Goal: Information Seeking & Learning: Learn about a topic

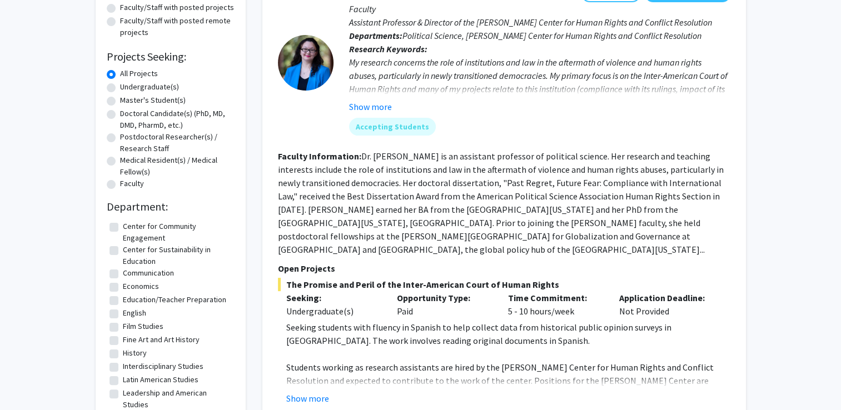
scroll to position [76, 0]
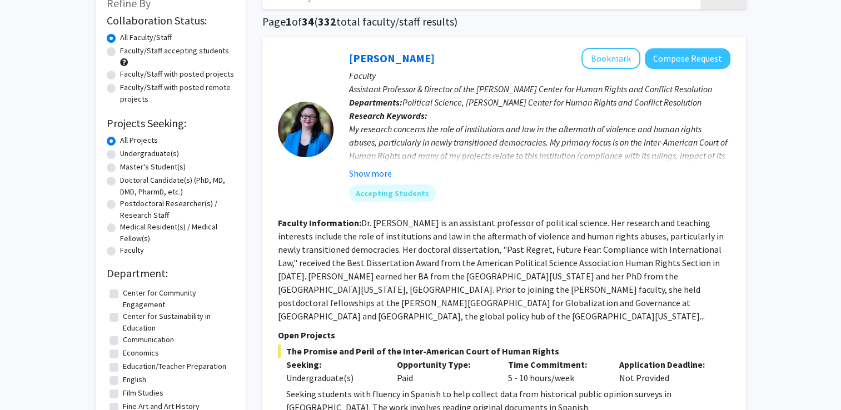
click at [131, 54] on label "Faculty/Staff accepting students" at bounding box center [174, 51] width 109 height 12
click at [127, 52] on input "Faculty/Staff accepting students" at bounding box center [123, 48] width 7 height 7
radio input "true"
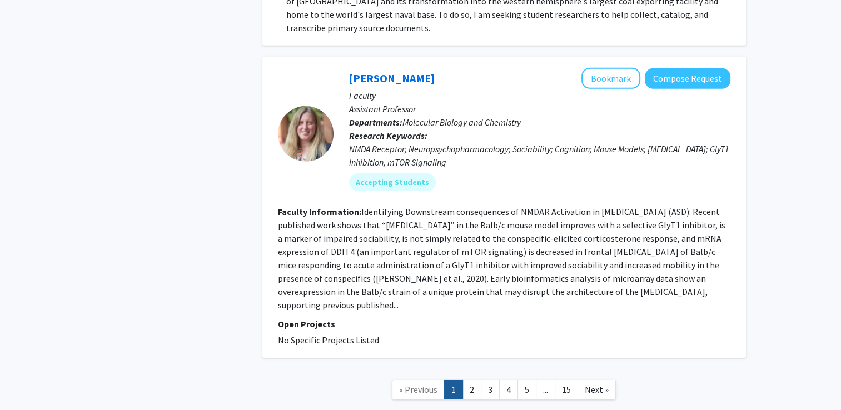
scroll to position [3539, 0]
click at [474, 381] on link "2" at bounding box center [471, 390] width 19 height 19
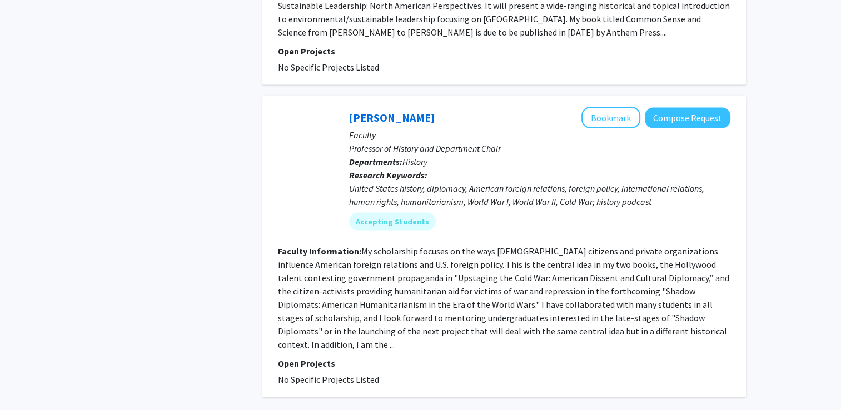
scroll to position [2392, 0]
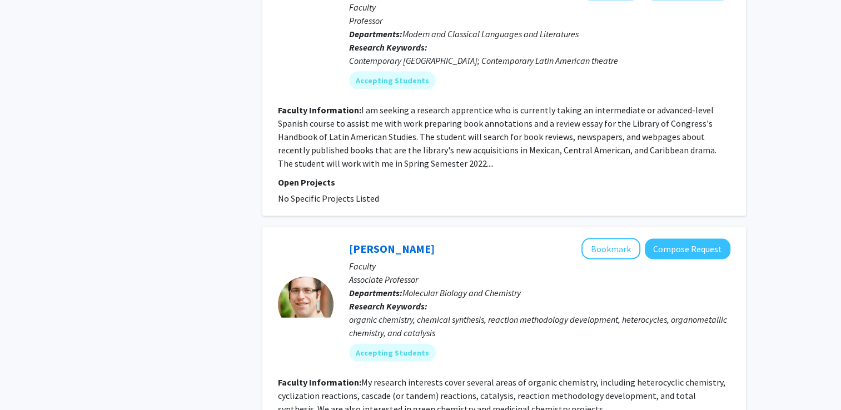
scroll to position [2470, 0]
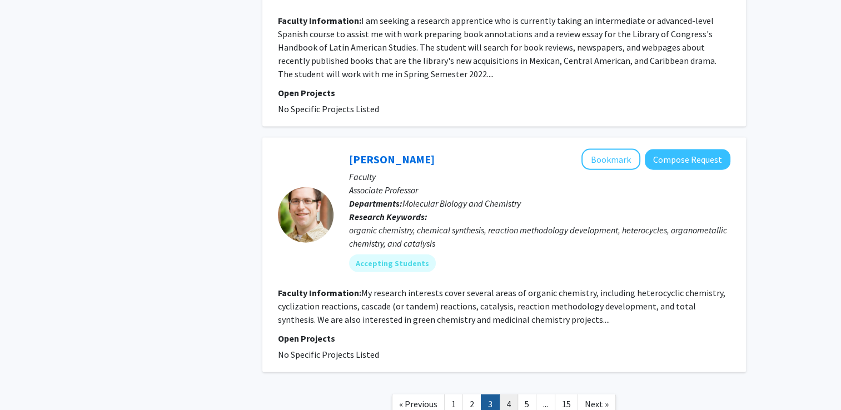
click at [504, 395] on link "4" at bounding box center [508, 404] width 19 height 19
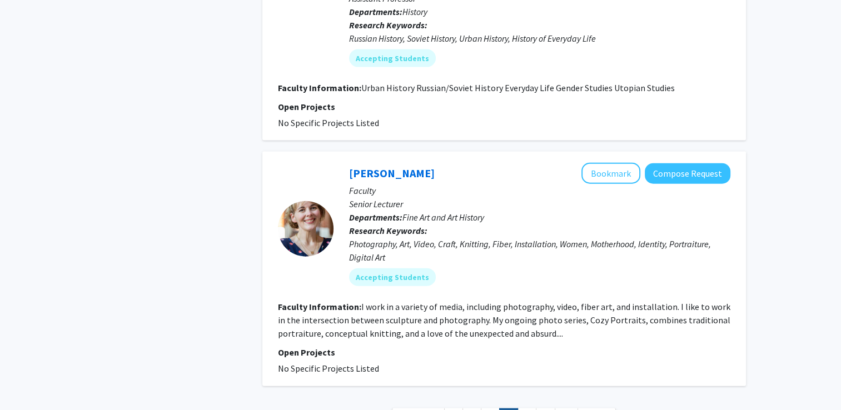
scroll to position [2506, 0]
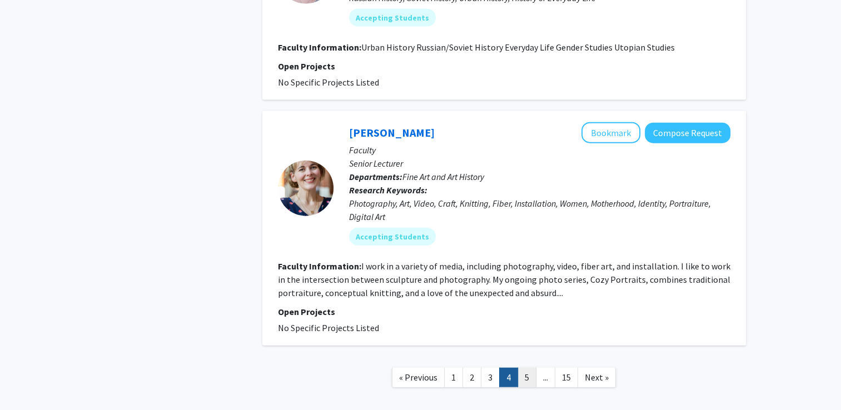
click at [526, 368] on link "5" at bounding box center [526, 377] width 19 height 19
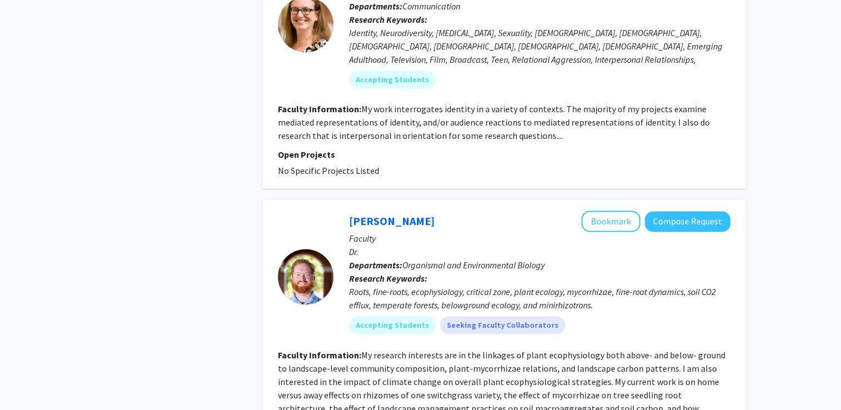
scroll to position [2092, 0]
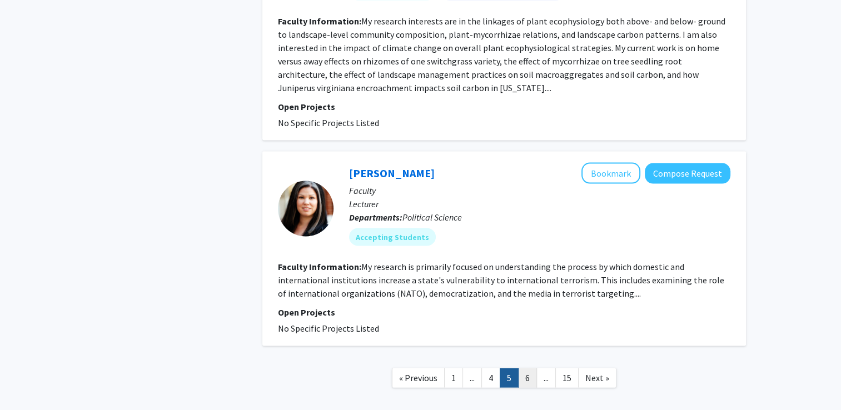
click at [527, 368] on link "6" at bounding box center [527, 377] width 19 height 19
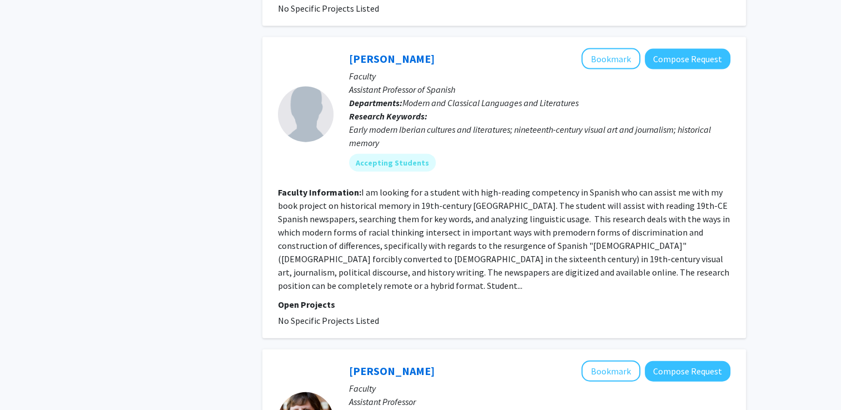
scroll to position [2657, 0]
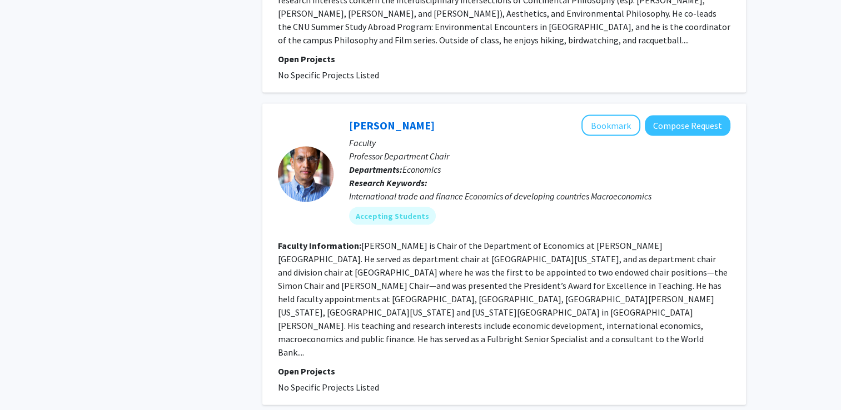
scroll to position [2546, 0]
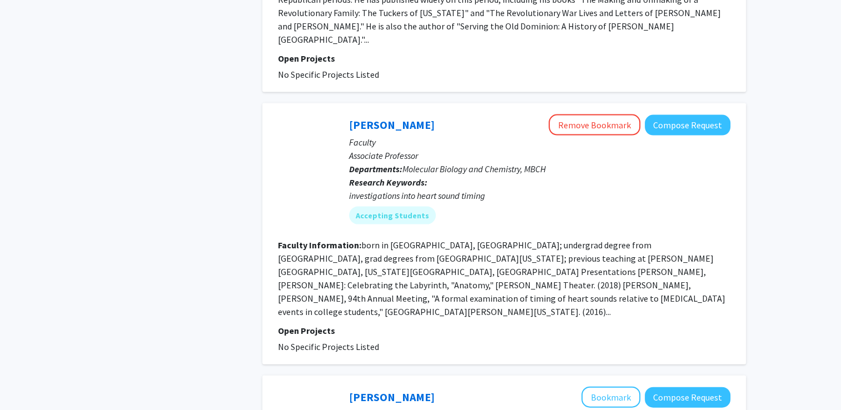
scroll to position [2626, 0]
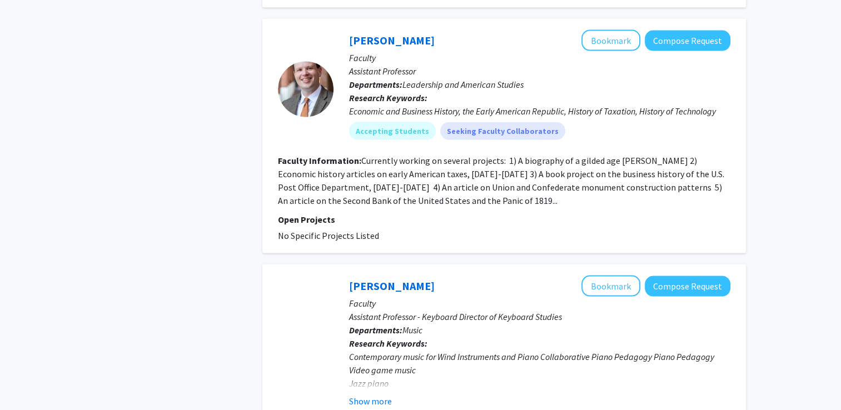
scroll to position [2510, 0]
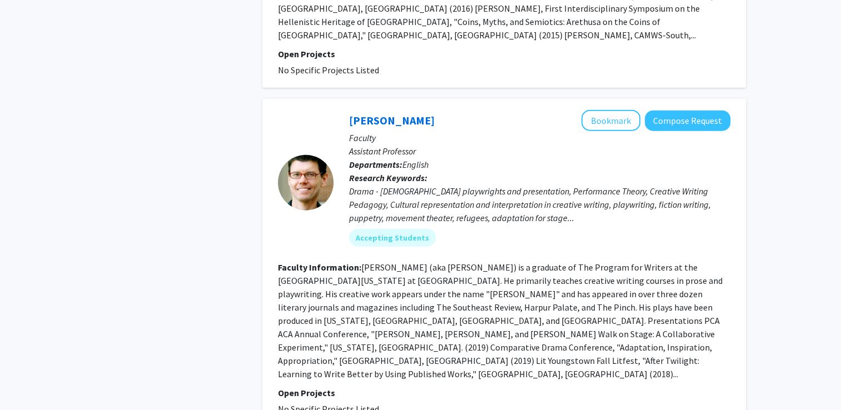
scroll to position [2764, 0]
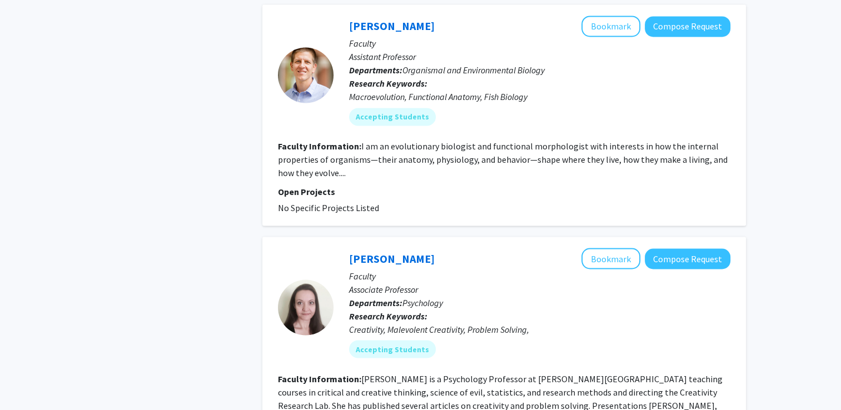
scroll to position [2279, 0]
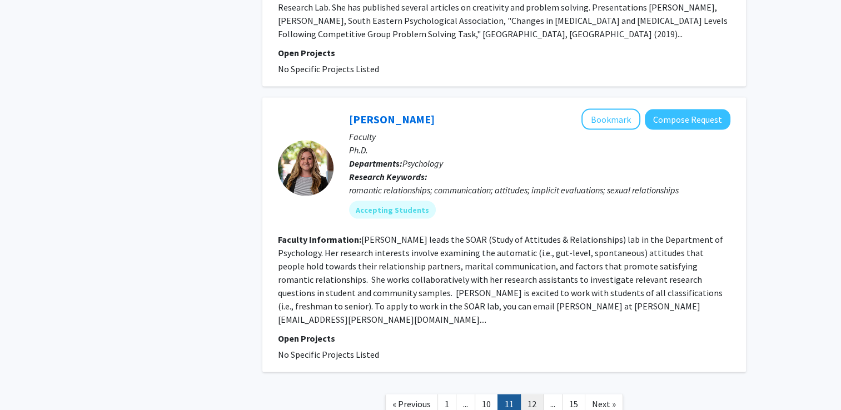
click at [535, 395] on link "12" at bounding box center [531, 404] width 23 height 19
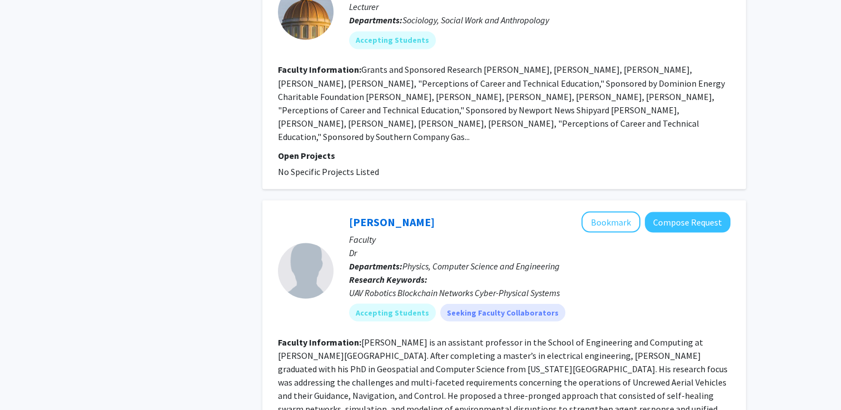
scroll to position [2186, 0]
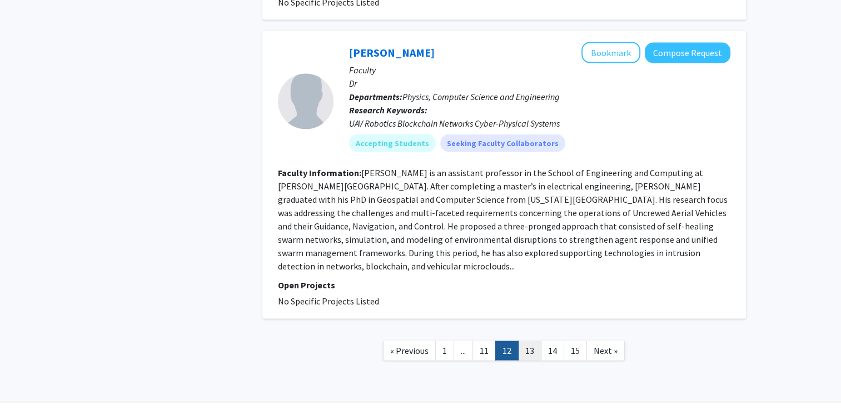
click at [530, 341] on link "13" at bounding box center [529, 350] width 23 height 19
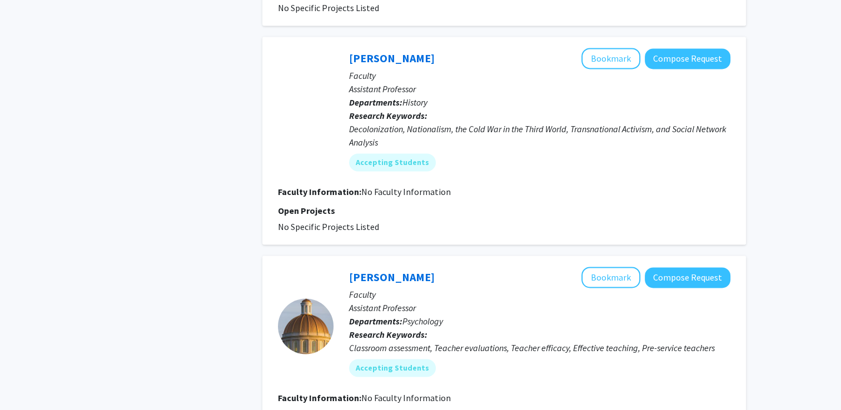
scroll to position [1879, 0]
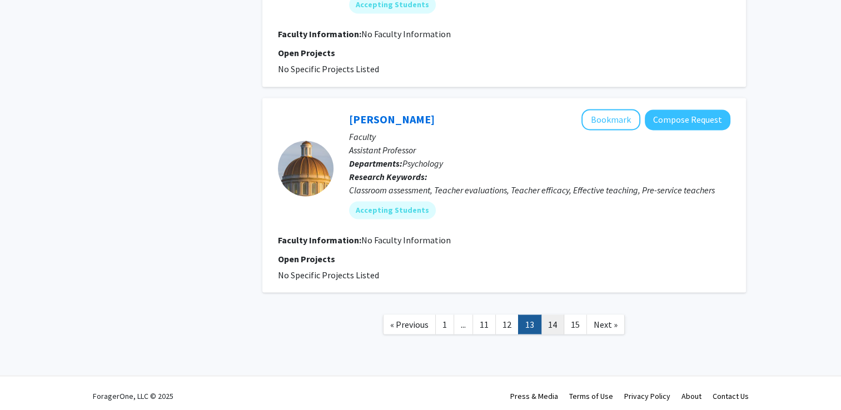
click at [554, 322] on link "14" at bounding box center [552, 324] width 23 height 19
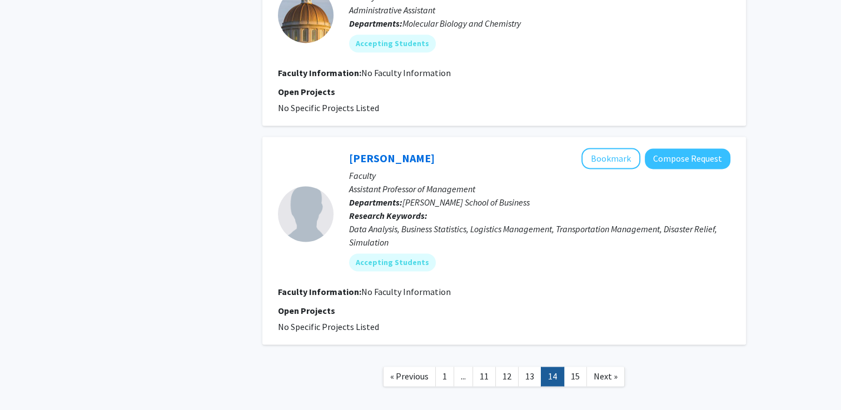
scroll to position [1665, 0]
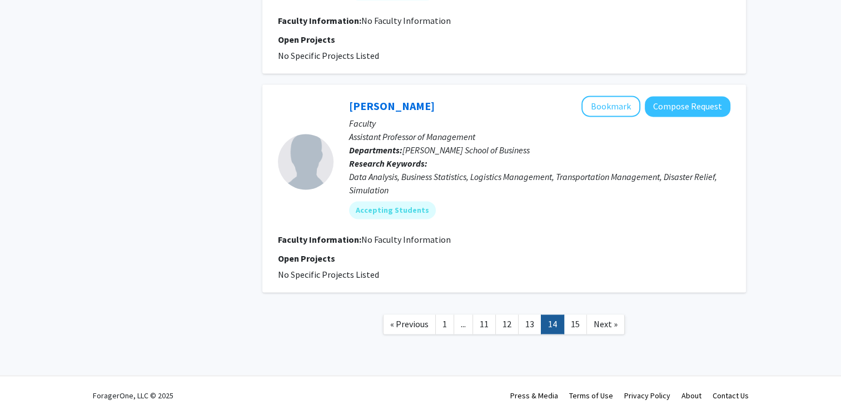
click at [580, 329] on nav "« Previous 1 ... 11 12 13 14 15 Next »" at bounding box center [504, 325] width 484 height 45
click at [578, 326] on link "15" at bounding box center [575, 324] width 23 height 19
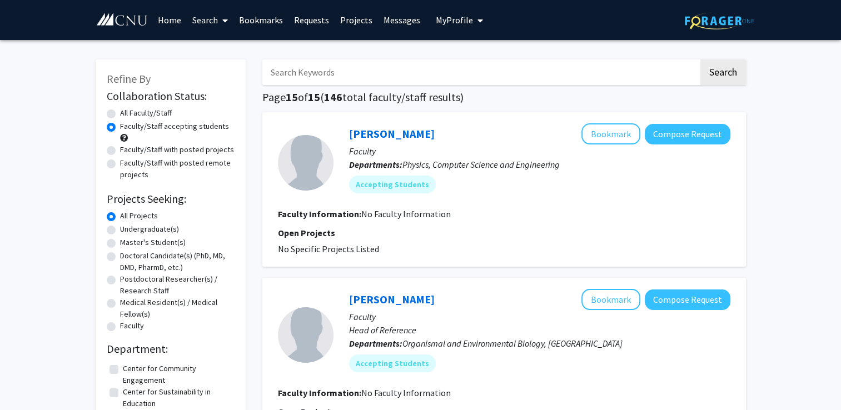
click at [364, 73] on input "Search Keywords" at bounding box center [480, 72] width 436 height 26
click at [463, 60] on input "Search Keywords" at bounding box center [480, 72] width 436 height 26
click at [570, 195] on div "Accepting Students" at bounding box center [540, 184] width 386 height 22
click at [341, 68] on input "Search Keywords" at bounding box center [480, 72] width 436 height 26
click at [520, 71] on input "Search Keywords" at bounding box center [480, 72] width 436 height 26
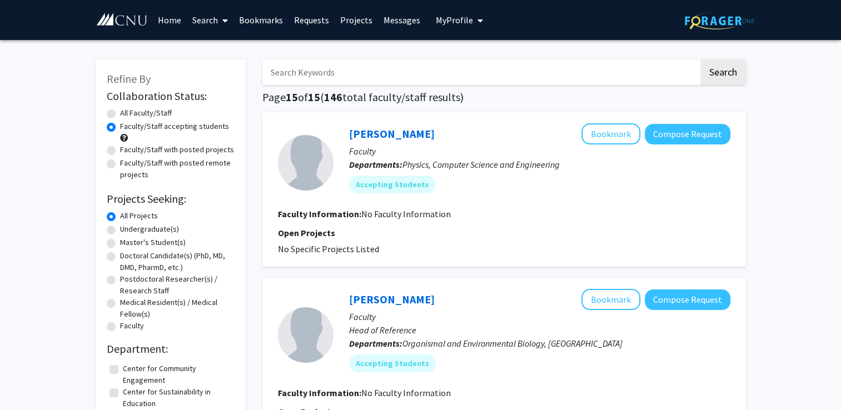
click at [168, 111] on label "All Faculty/Staff" at bounding box center [146, 113] width 52 height 12
click at [127, 111] on input "All Faculty/Staff" at bounding box center [123, 110] width 7 height 7
radio input "true"
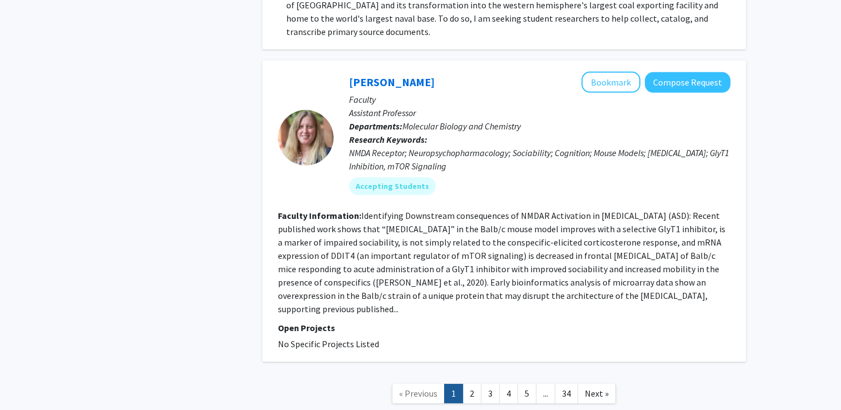
scroll to position [3553, 0]
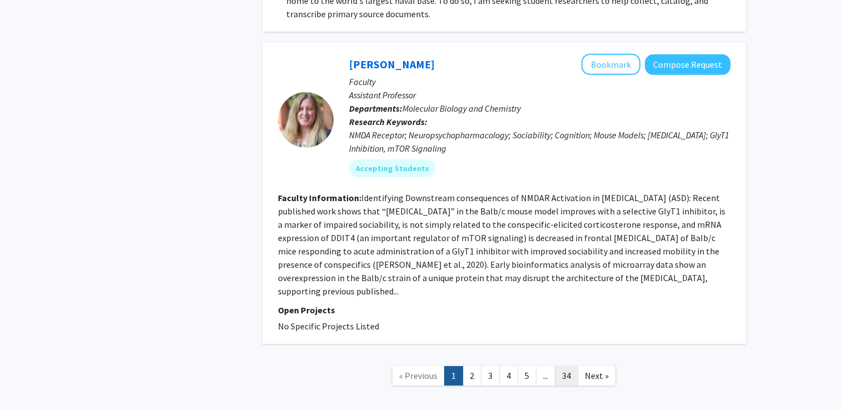
click at [568, 366] on link "34" at bounding box center [566, 375] width 23 height 19
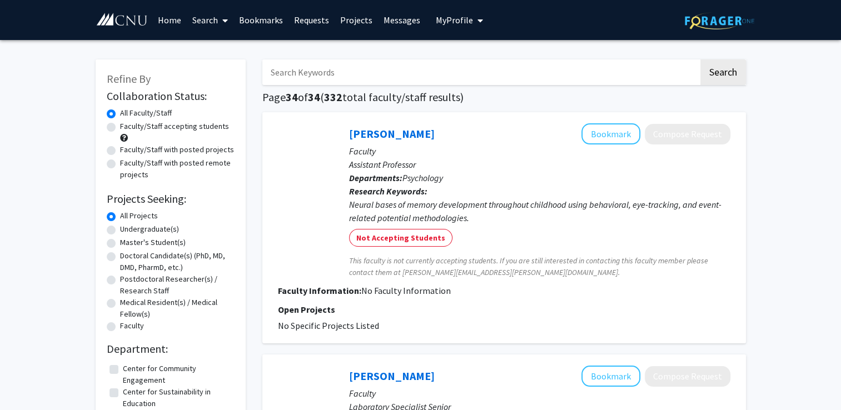
scroll to position [269, 0]
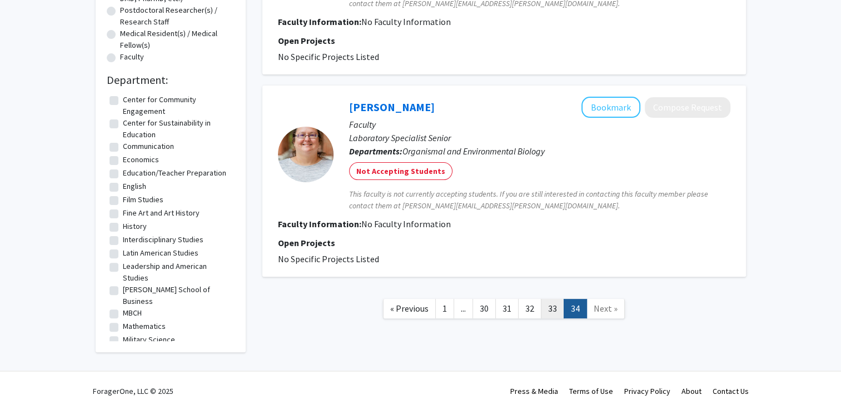
click at [554, 308] on link "33" at bounding box center [552, 308] width 23 height 19
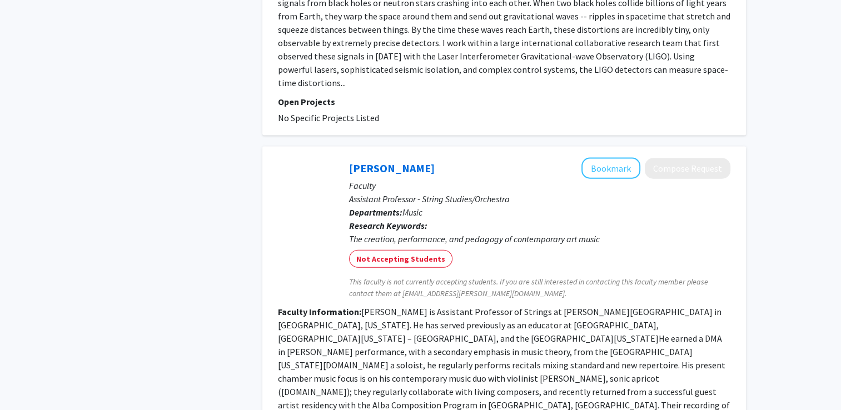
scroll to position [2552, 0]
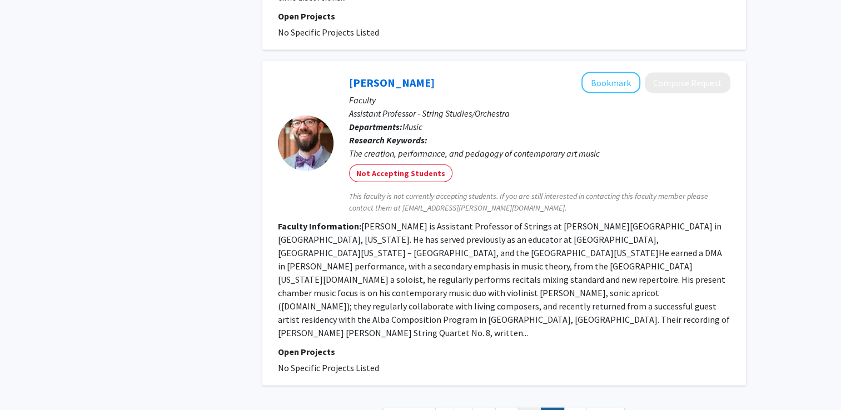
click at [531, 408] on link "32" at bounding box center [529, 417] width 23 height 19
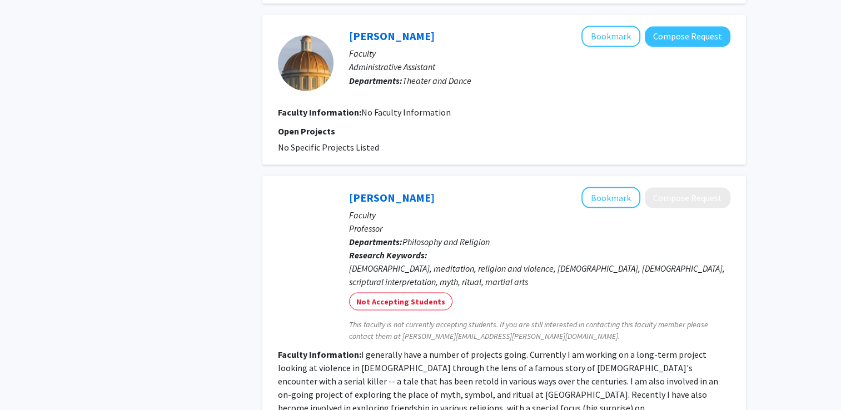
scroll to position [2174, 0]
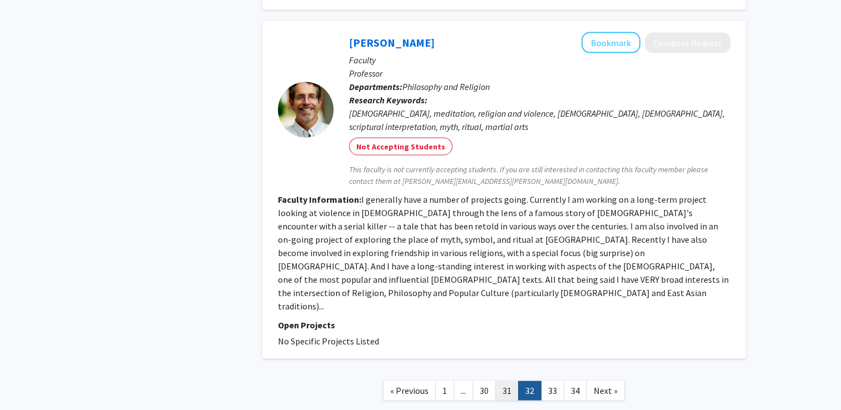
click at [511, 381] on link "31" at bounding box center [506, 390] width 23 height 19
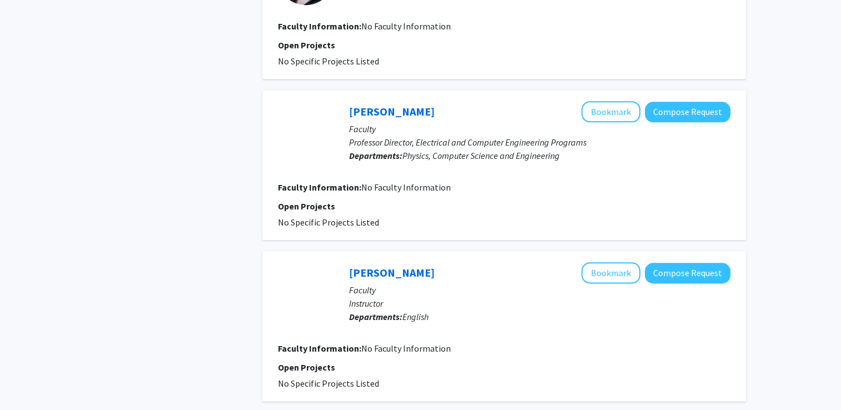
scroll to position [1421, 0]
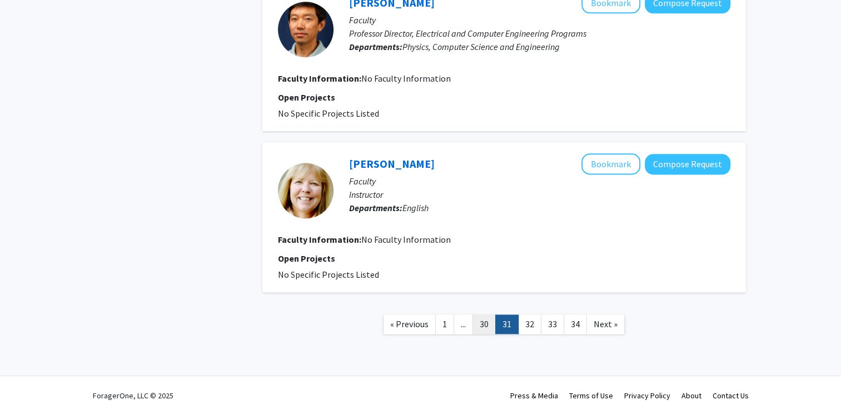
click at [483, 320] on link "30" at bounding box center [483, 324] width 23 height 19
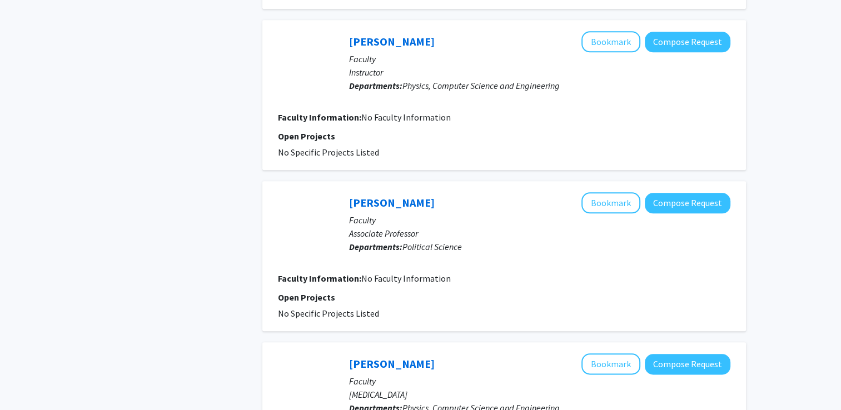
scroll to position [1421, 0]
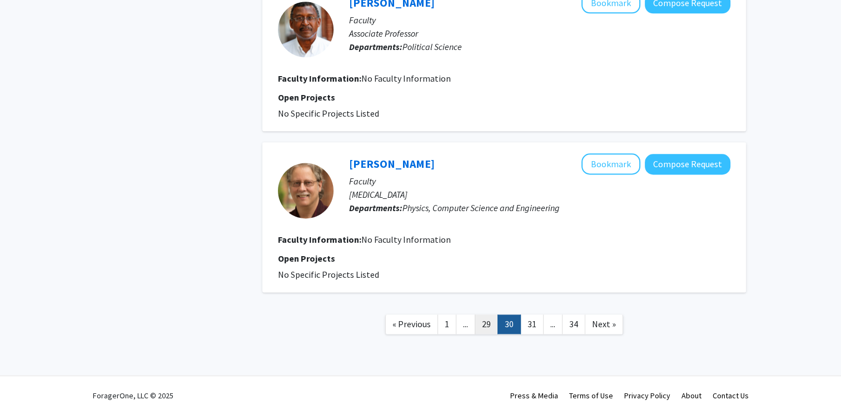
click at [483, 320] on link "29" at bounding box center [486, 324] width 23 height 19
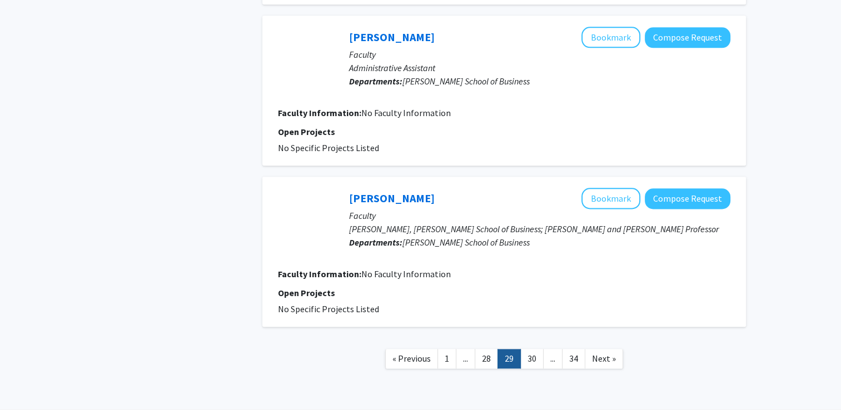
scroll to position [1389, 0]
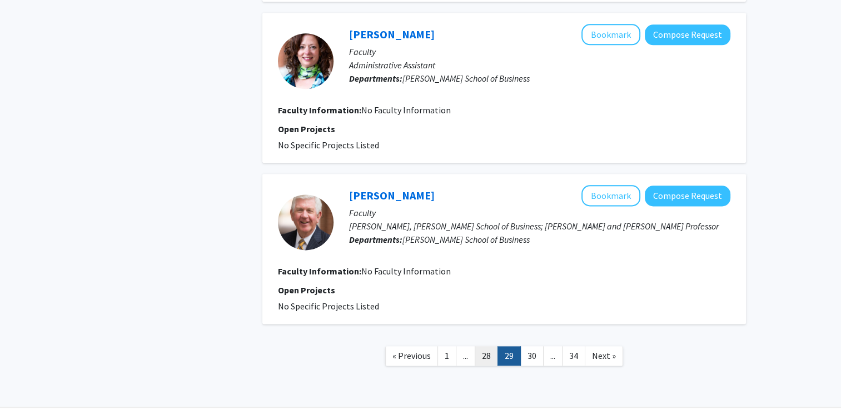
click at [485, 356] on link "28" at bounding box center [486, 355] width 23 height 19
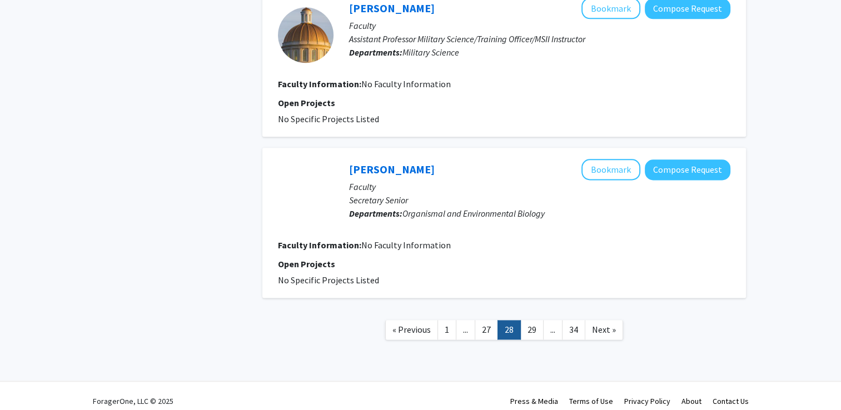
scroll to position [1421, 0]
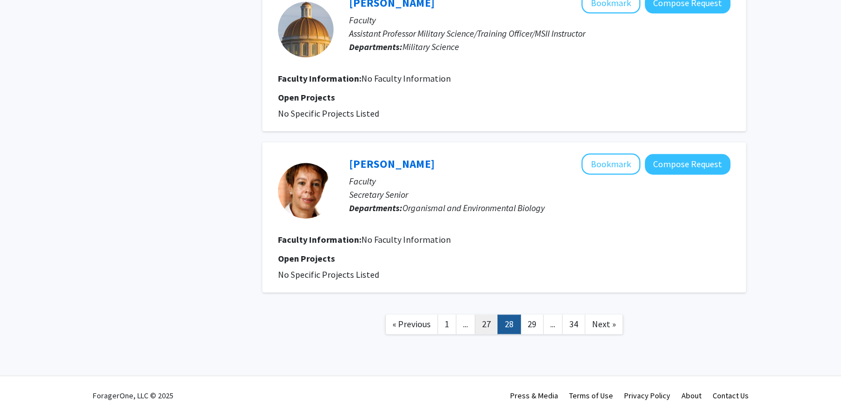
click at [487, 321] on link "27" at bounding box center [486, 324] width 23 height 19
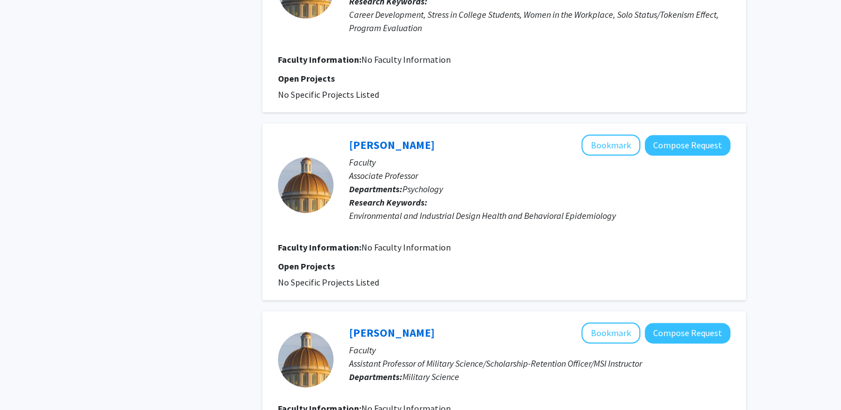
scroll to position [1568, 0]
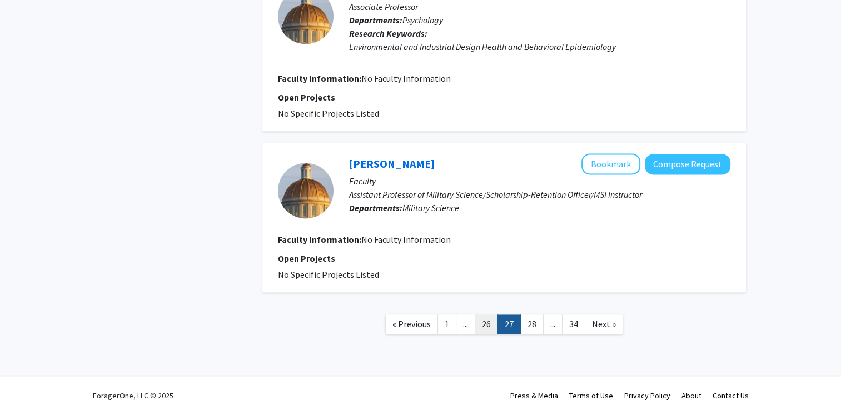
click at [487, 315] on link "26" at bounding box center [486, 324] width 23 height 19
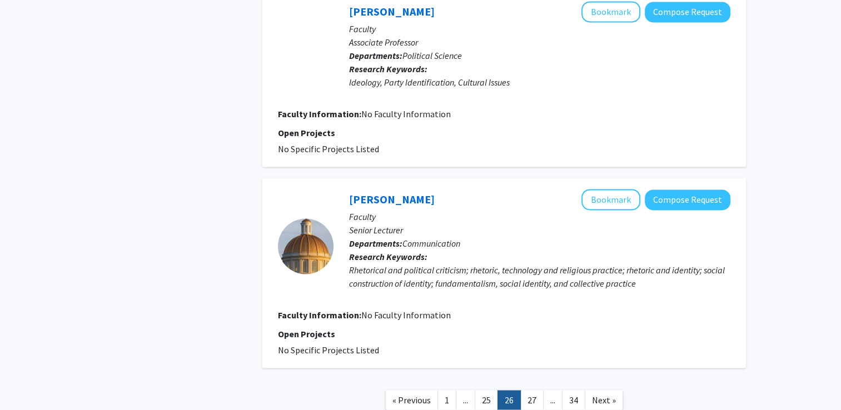
scroll to position [1781, 0]
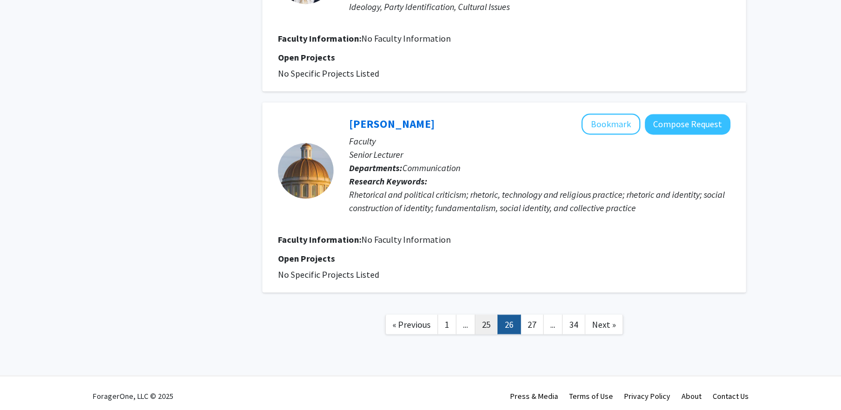
click at [489, 321] on link "25" at bounding box center [486, 324] width 23 height 19
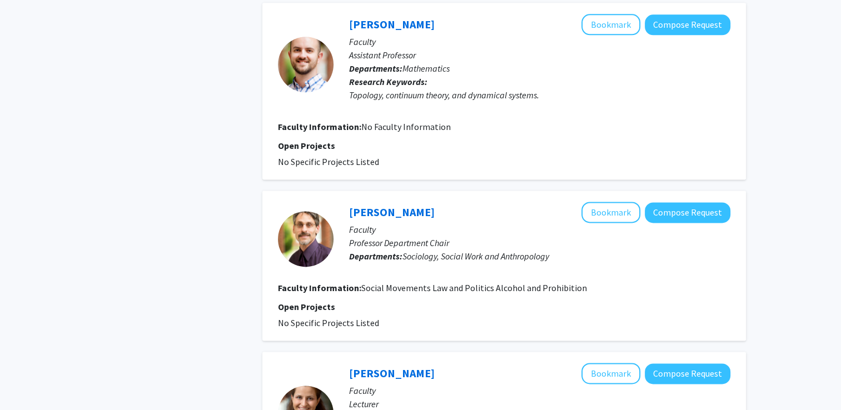
scroll to position [1661, 0]
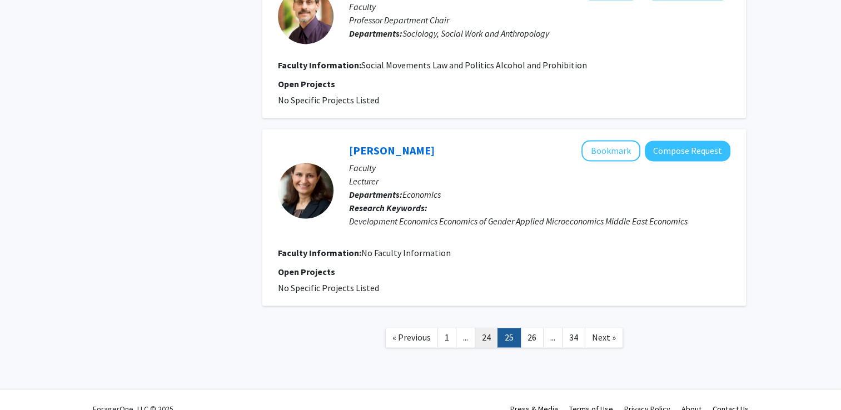
click at [489, 328] on link "24" at bounding box center [486, 337] width 23 height 19
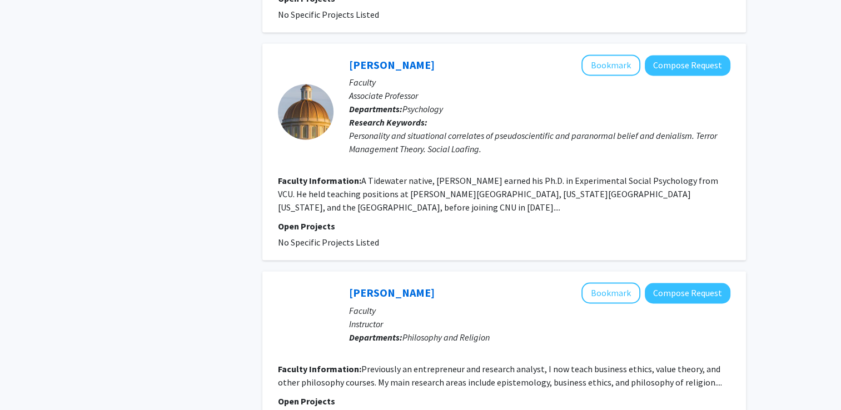
scroll to position [1901, 0]
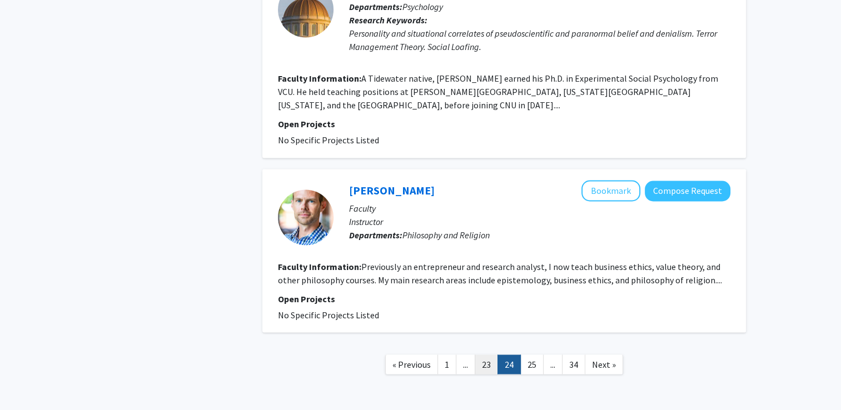
click at [486, 355] on link "23" at bounding box center [486, 364] width 23 height 19
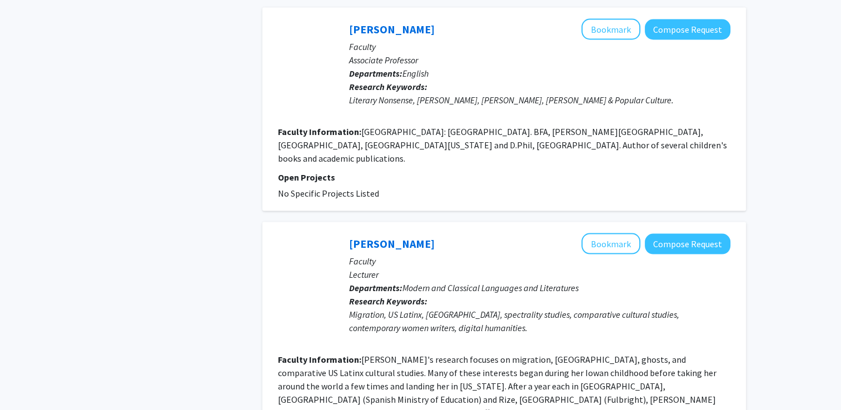
scroll to position [2221, 0]
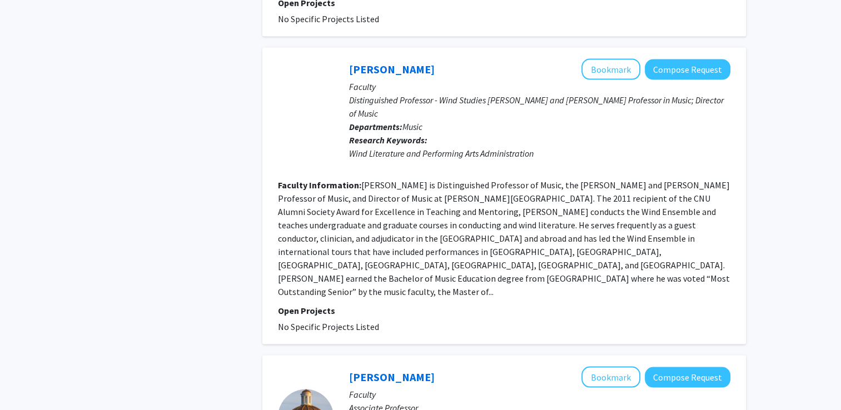
scroll to position [2288, 0]
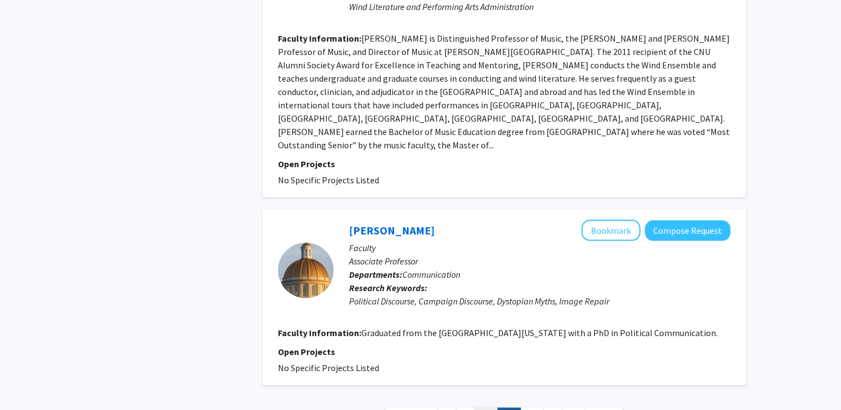
click at [485, 408] on link "21" at bounding box center [486, 417] width 23 height 19
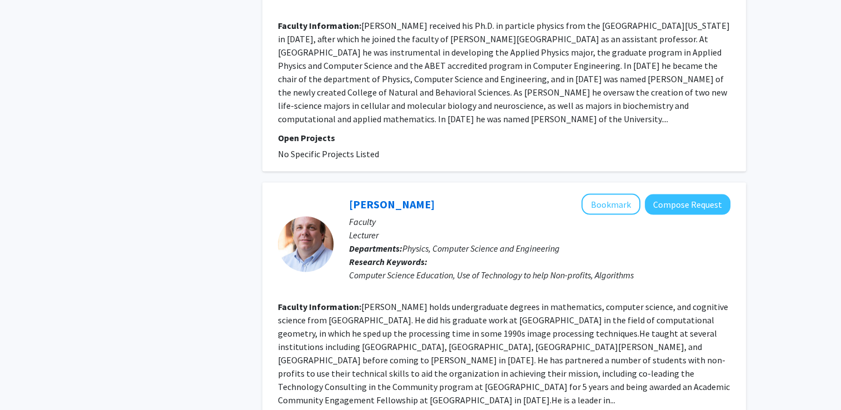
scroll to position [2408, 0]
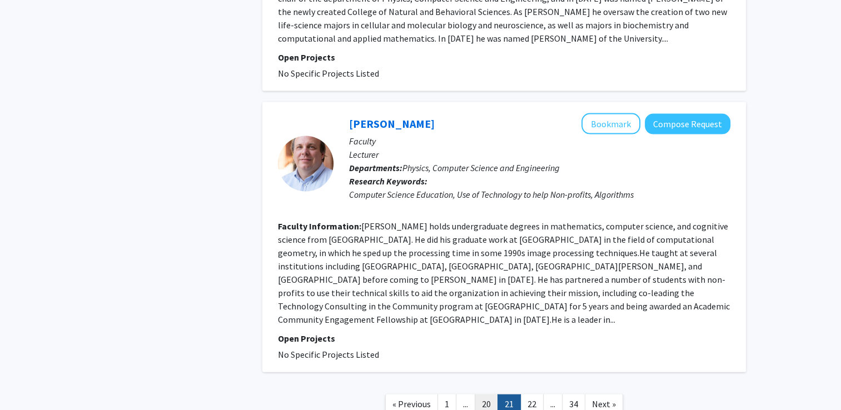
click at [486, 395] on link "20" at bounding box center [486, 404] width 23 height 19
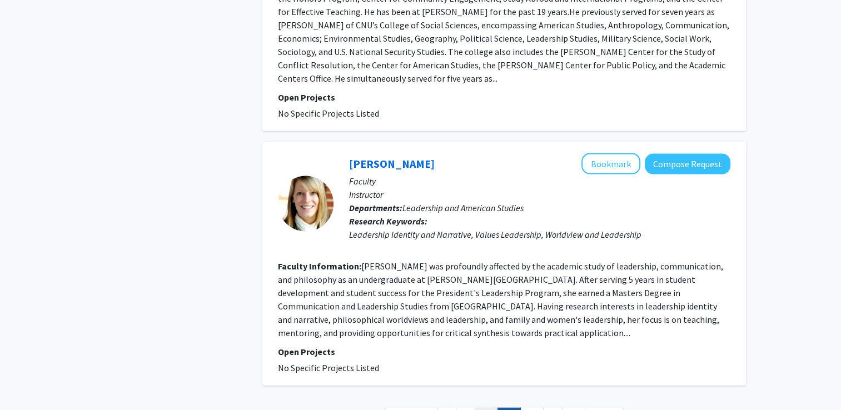
click at [489, 408] on link "19" at bounding box center [486, 417] width 23 height 19
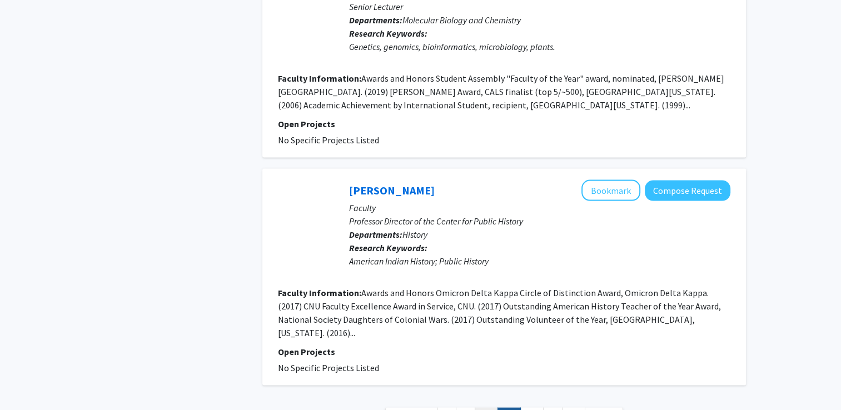
click at [489, 408] on link "18" at bounding box center [486, 417] width 23 height 19
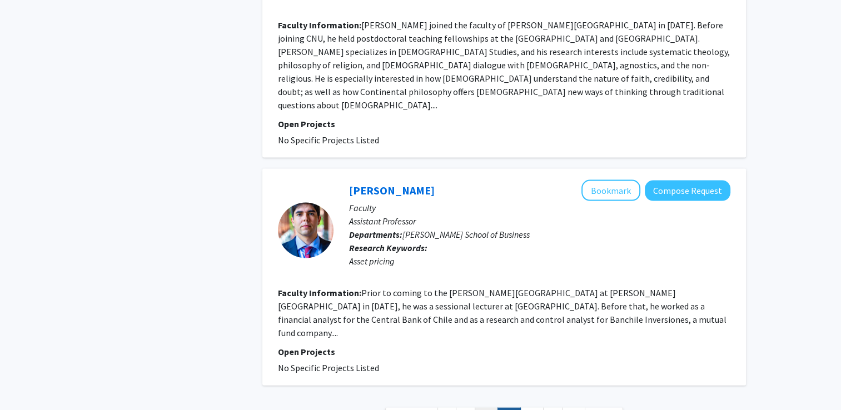
click at [486, 408] on link "17" at bounding box center [486, 417] width 23 height 19
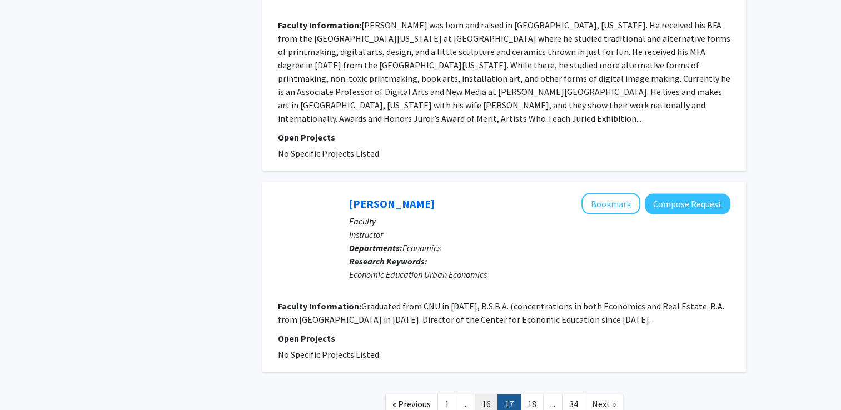
click at [485, 395] on link "16" at bounding box center [486, 404] width 23 height 19
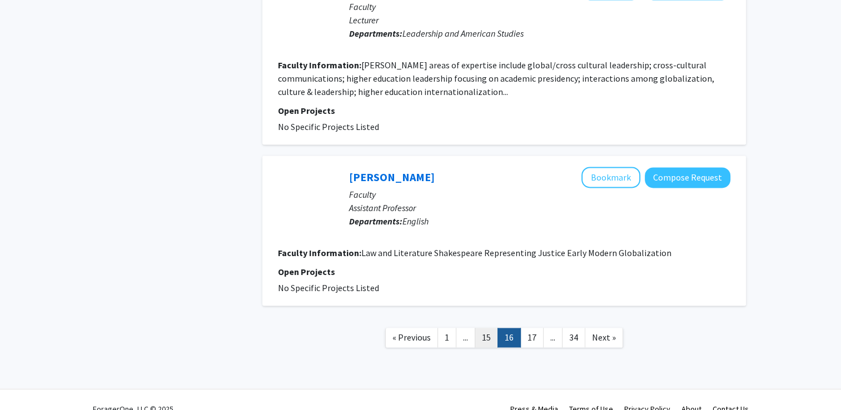
click at [487, 328] on link "15" at bounding box center [486, 337] width 23 height 19
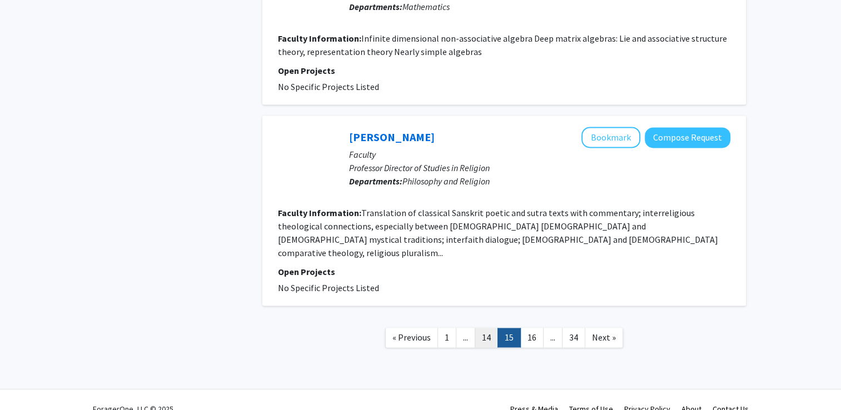
click at [484, 328] on link "14" at bounding box center [486, 337] width 23 height 19
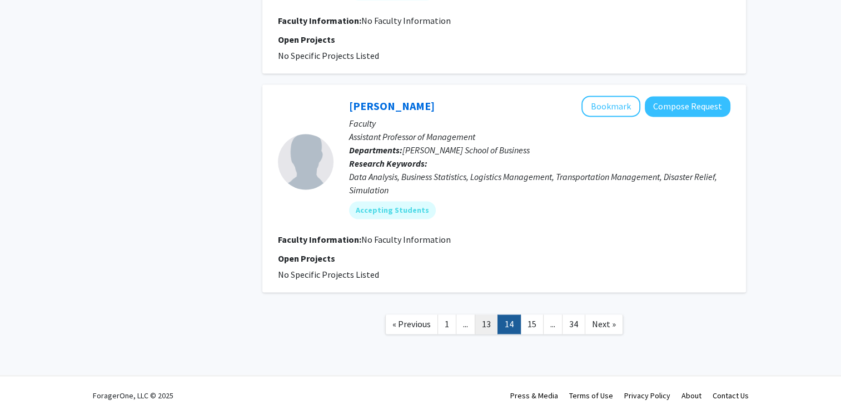
click at [484, 322] on link "13" at bounding box center [486, 324] width 23 height 19
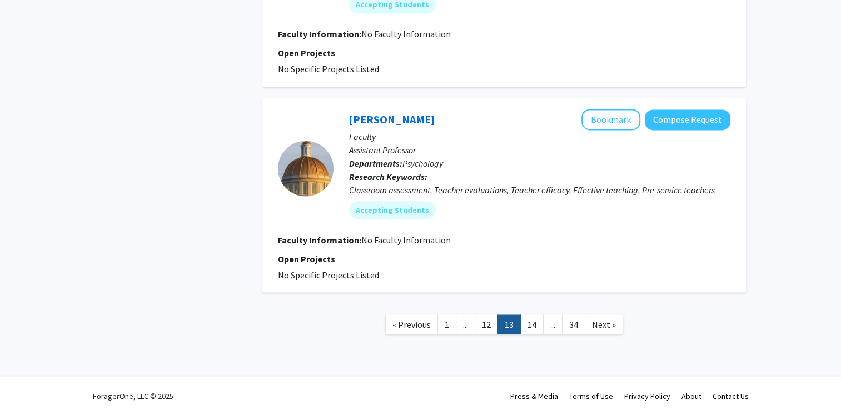
click at [484, 322] on link "12" at bounding box center [486, 324] width 23 height 19
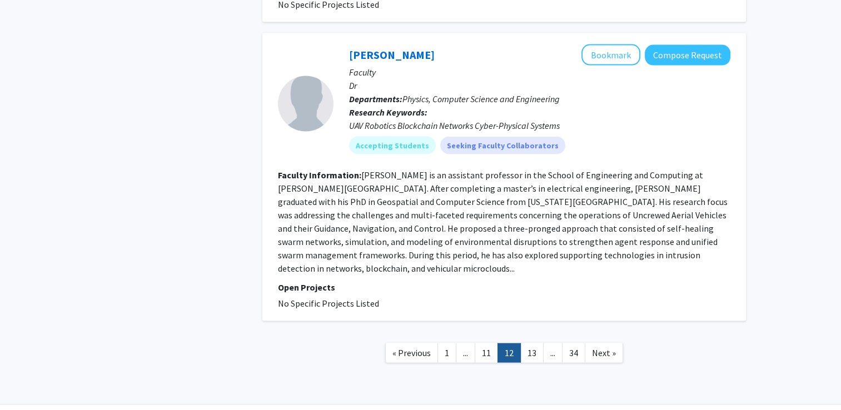
click at [484, 344] on link "11" at bounding box center [486, 353] width 23 height 19
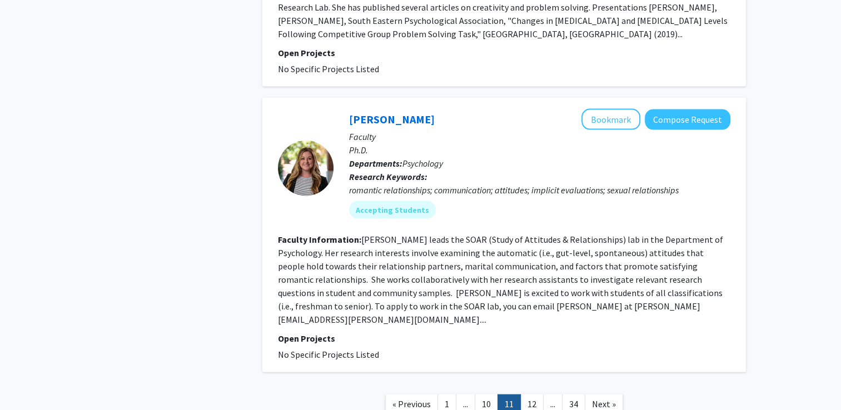
click at [484, 395] on link "10" at bounding box center [486, 404] width 23 height 19
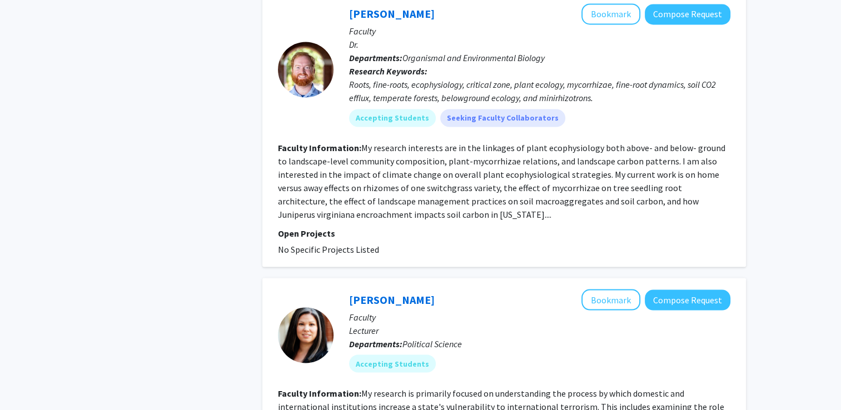
scroll to position [2092, 0]
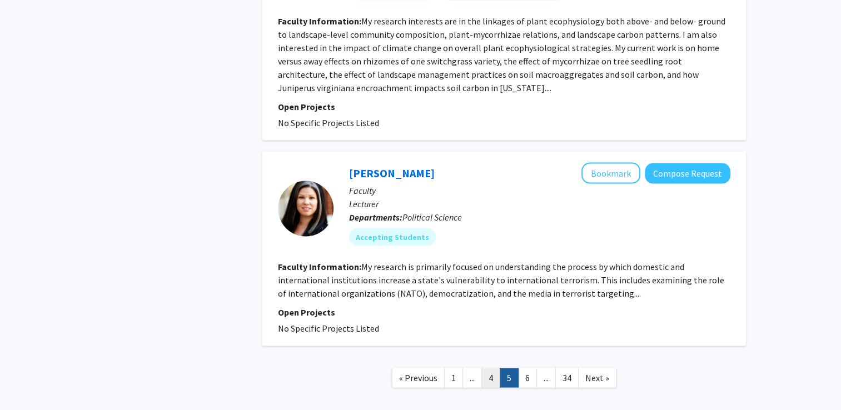
click at [485, 368] on link "4" at bounding box center [490, 377] width 19 height 19
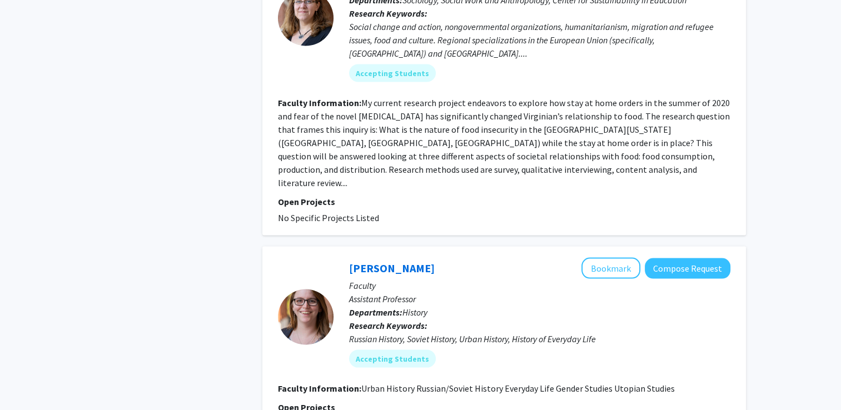
scroll to position [2506, 0]
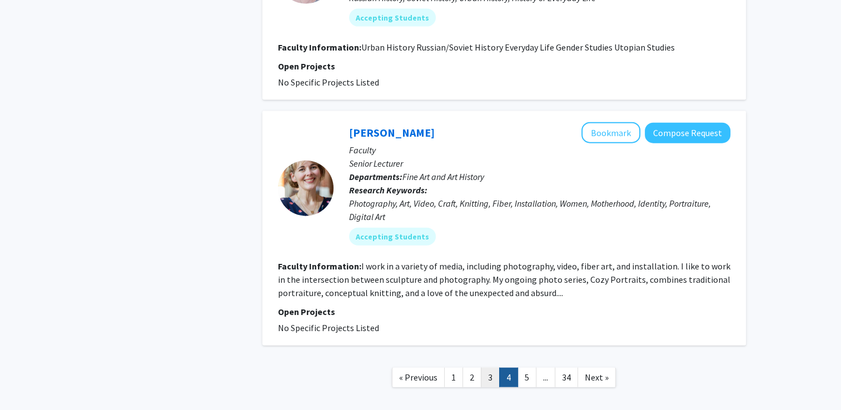
click at [483, 368] on link "3" at bounding box center [490, 377] width 19 height 19
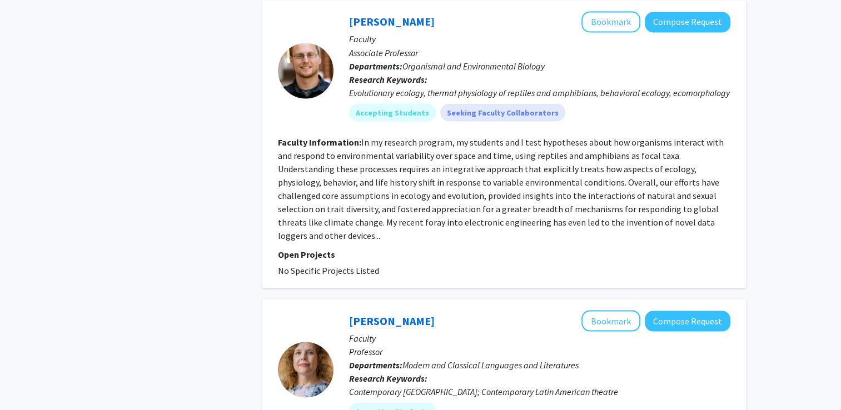
scroll to position [2470, 0]
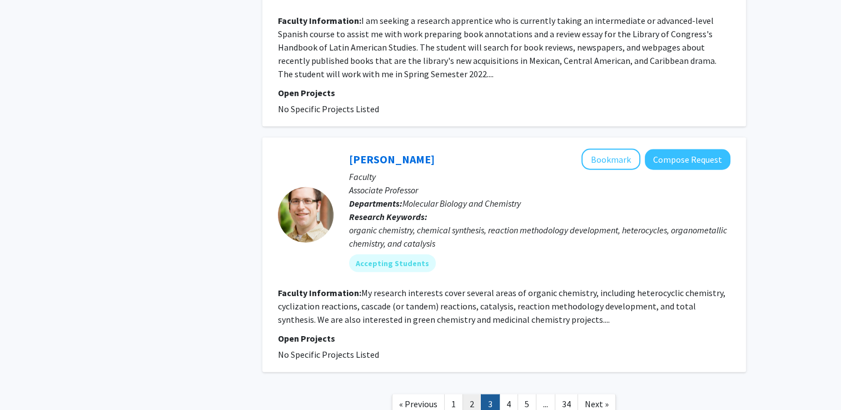
click at [474, 395] on link "2" at bounding box center [471, 404] width 19 height 19
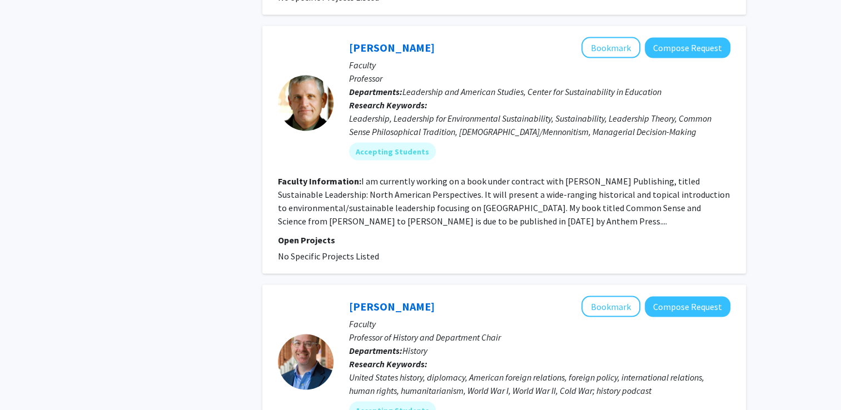
scroll to position [2417, 0]
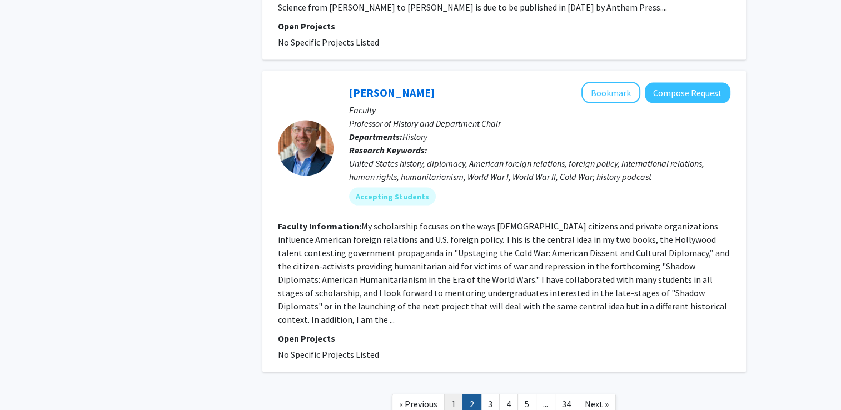
click at [454, 395] on link "1" at bounding box center [453, 404] width 19 height 19
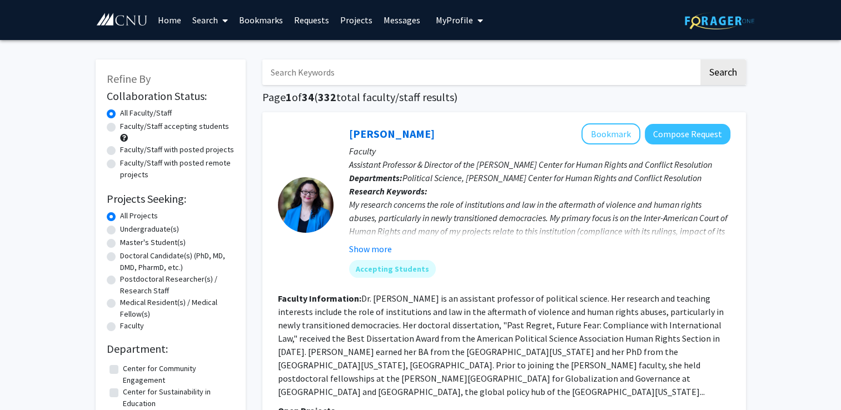
click at [349, 73] on input "Search Keywords" at bounding box center [480, 72] width 436 height 26
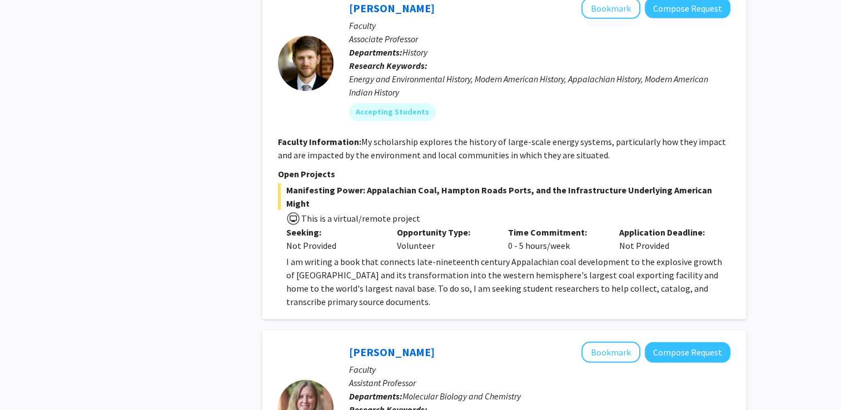
scroll to position [3553, 0]
